Goal: Information Seeking & Learning: Learn about a topic

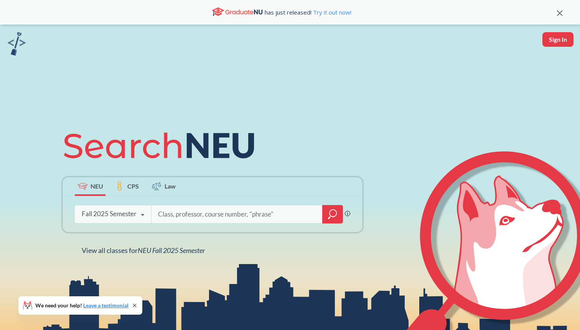
click at [123, 210] on div "Fall 2025 Semester" at bounding box center [109, 214] width 55 height 8
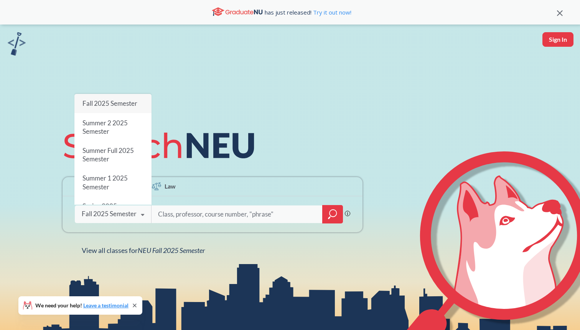
click at [177, 210] on input "search" at bounding box center [236, 214] width 159 height 16
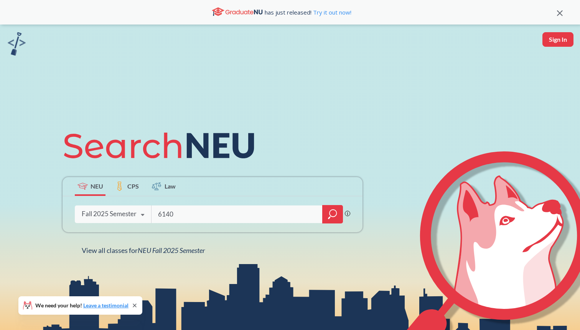
type input "6140"
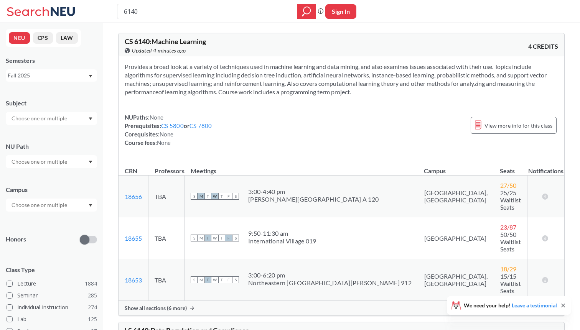
click at [182, 305] on span "Show all sections (6 more)" at bounding box center [156, 308] width 62 height 7
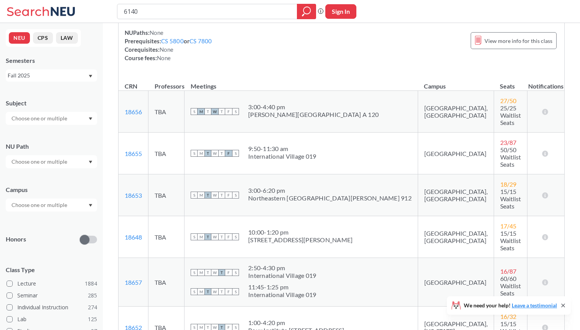
scroll to position [80, 0]
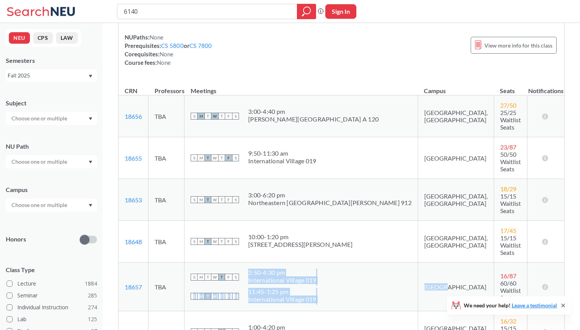
drag, startPoint x: 264, startPoint y: 222, endPoint x: 360, endPoint y: 251, distance: 100.2
click at [360, 263] on tr "18657 View this section on Banner. TBA S M T W T F S 2:50 - 4:30 pm Internation…" at bounding box center [340, 287] width 445 height 49
click at [417, 263] on td "[GEOGRAPHIC_DATA]" at bounding box center [455, 287] width 76 height 49
